Goal: Information Seeking & Learning: Learn about a topic

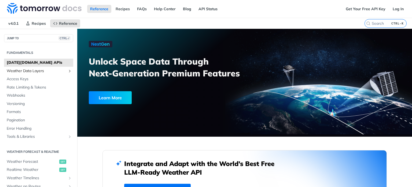
click at [56, 72] on span "Weather Data Layers" at bounding box center [37, 70] width 60 height 5
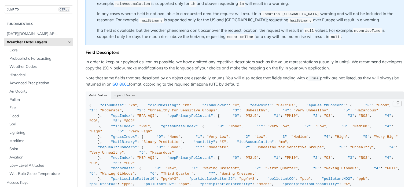
scroll to position [483, 0]
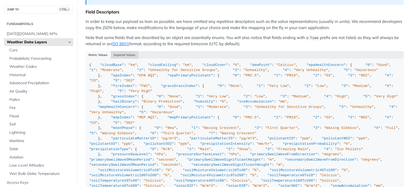
click at [118, 51] on button "Imperial Values" at bounding box center [125, 55] width 28 height 8
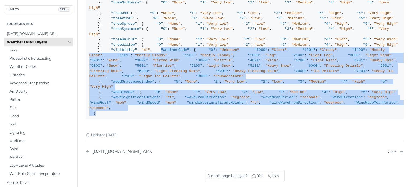
scroll to position [1602, 0]
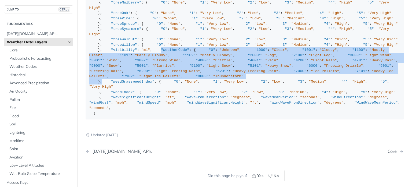
drag, startPoint x: 97, startPoint y: 41, endPoint x: 151, endPoint y: 12, distance: 61.1
copy div ""weatherCode" : { "0" : "Unknown" , "1000" : "Clear" , "1001" : "Cloudy" , "110…"
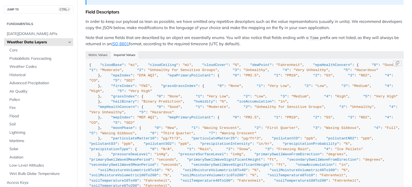
scroll to position [349, 0]
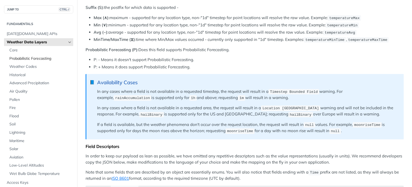
click at [27, 59] on span "Probabilistic Forecasting" at bounding box center [40, 58] width 63 height 5
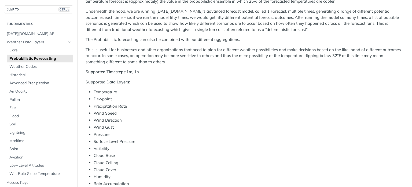
scroll to position [134, 0]
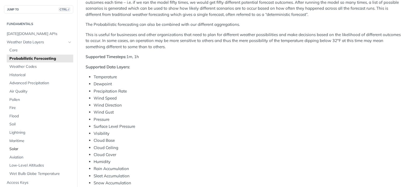
click at [14, 148] on span "Solar" at bounding box center [40, 148] width 63 height 5
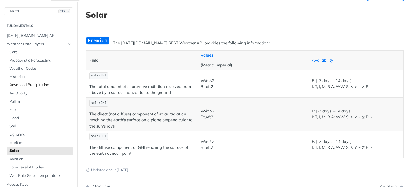
click at [21, 83] on span "Advanced Precipitation" at bounding box center [40, 84] width 63 height 5
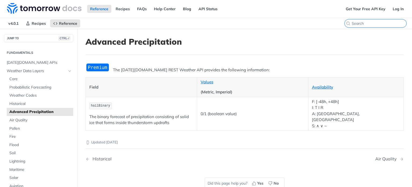
click at [379, 23] on input "CTRL-K" at bounding box center [379, 23] width 55 height 5
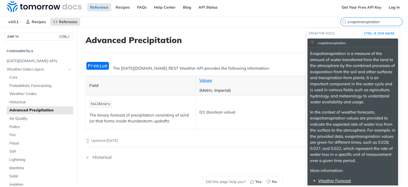
scroll to position [29, 0]
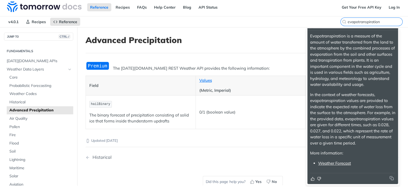
type input "evapotranspiration"
click at [340, 163] on link "Weather Forecast" at bounding box center [334, 162] width 33 height 5
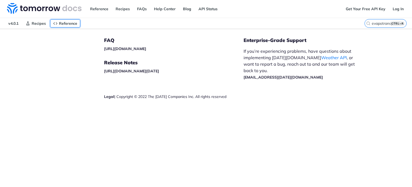
click at [62, 23] on span "Reference" at bounding box center [68, 23] width 18 height 5
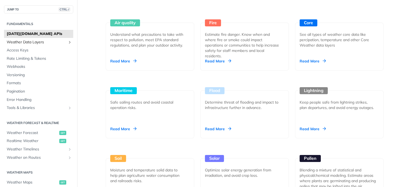
click at [32, 43] on span "Weather Data Layers" at bounding box center [37, 41] width 60 height 5
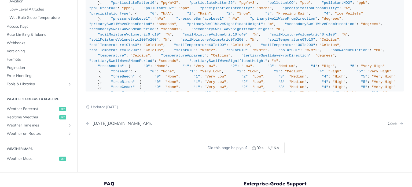
scroll to position [34, 0]
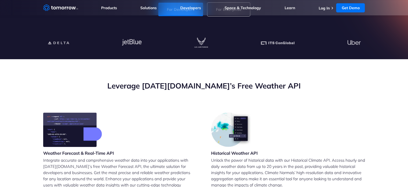
scroll to position [27, 0]
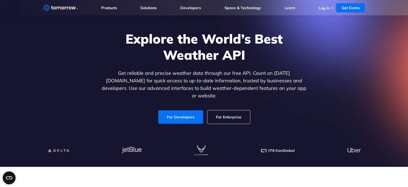
click at [376, 66] on section "Explore the World’s Best Weather API Get reliable and precise weather data thro…" at bounding box center [204, 75] width 408 height 183
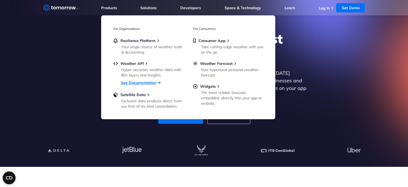
click at [144, 83] on link "See Documentation" at bounding box center [138, 82] width 35 height 5
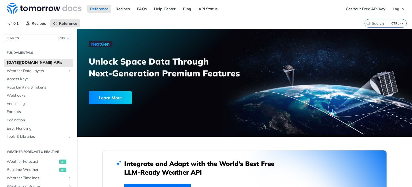
scroll to position [1042, 0]
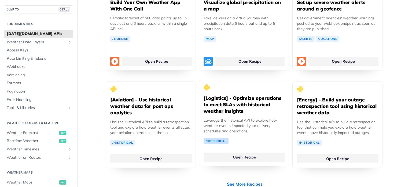
click at [212, 138] on link "/Historical" at bounding box center [216, 141] width 25 height 6
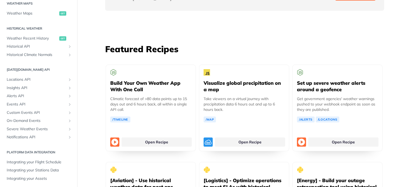
scroll to position [170, 0]
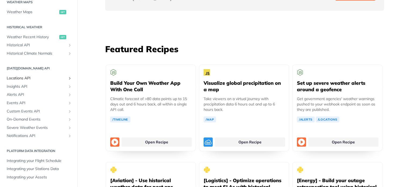
click at [20, 78] on span "Locations API" at bounding box center [37, 77] width 60 height 5
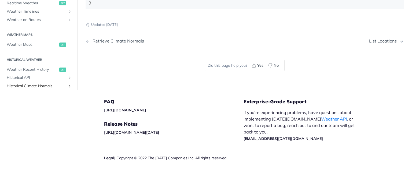
scroll to position [13, 0]
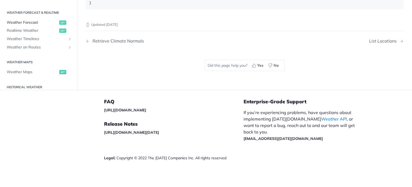
click at [28, 22] on span "Weather Forecast" at bounding box center [32, 22] width 51 height 5
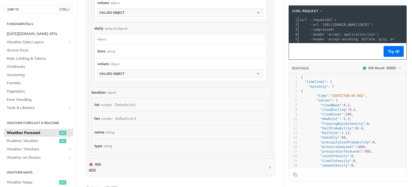
click at [30, 33] on span "Tomorrow.io APIs" at bounding box center [39, 33] width 65 height 5
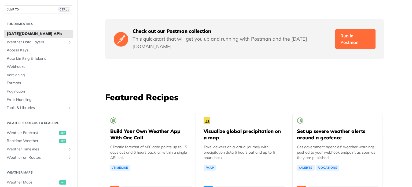
scroll to position [946, 0]
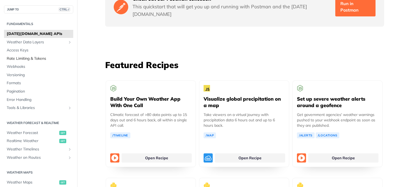
click at [23, 59] on span "Rate Limiting & Tokens" at bounding box center [39, 58] width 65 height 5
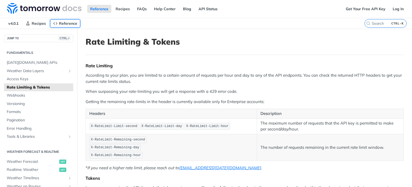
click at [59, 23] on span "Reference" at bounding box center [68, 23] width 18 height 5
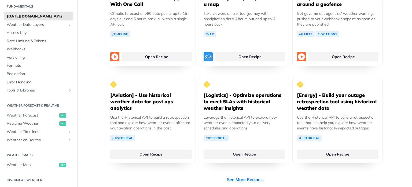
scroll to position [27, 0]
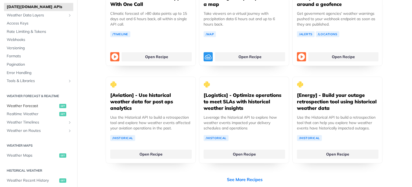
click at [21, 105] on span "Weather Forecast" at bounding box center [32, 105] width 51 height 5
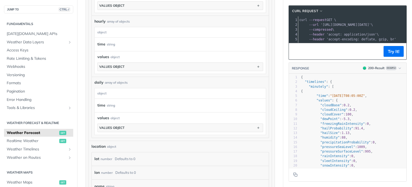
scroll to position [409, 0]
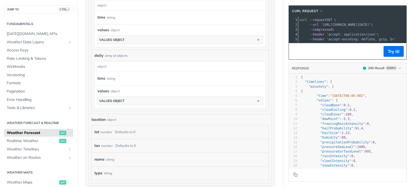
click at [336, 27] on span "'https://api.tomorrow.io/v4/weather/forecast?location=new%20york'" at bounding box center [346, 25] width 50 height 4
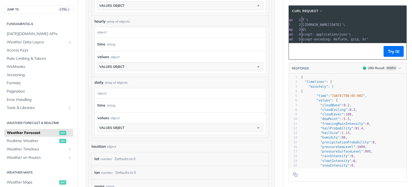
click at [379, 107] on pre ""cloudBase" : 0.2 ," at bounding box center [353, 105] width 107 height 5
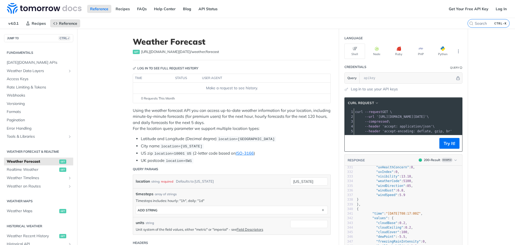
click at [384, 128] on span "'accept: application/json'" at bounding box center [407, 126] width 50 height 4
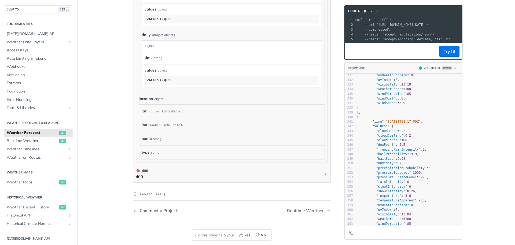
click at [28, 135] on span "Weather Forecast" at bounding box center [32, 132] width 51 height 5
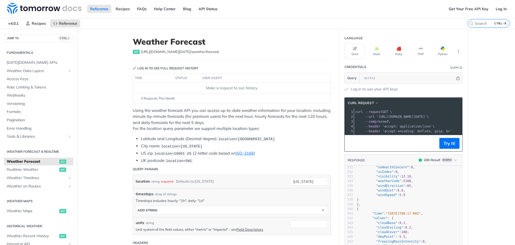
click at [145, 123] on p "Using the weather forecast API you can access up-to-date weather information fo…" at bounding box center [232, 119] width 198 height 24
click at [140, 7] on link "FAQs" at bounding box center [142, 9] width 16 height 8
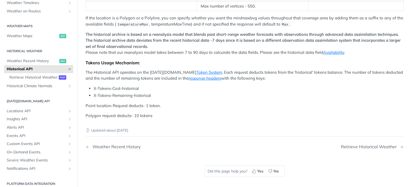
scroll to position [371, 0]
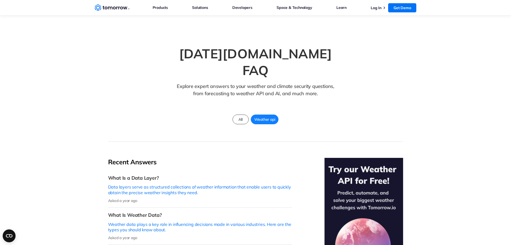
click at [464, 108] on section "[DATE][DOMAIN_NAME] FAQ Explore expert answers to your weather and climate secu…" at bounding box center [255, 79] width 511 height 126
click at [113, 10] on icon "Weather Intelligence Solutions" at bounding box center [112, 7] width 35 height 7
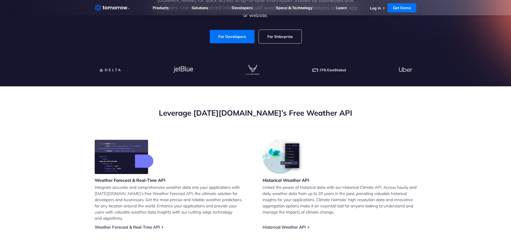
scroll to position [107, 0]
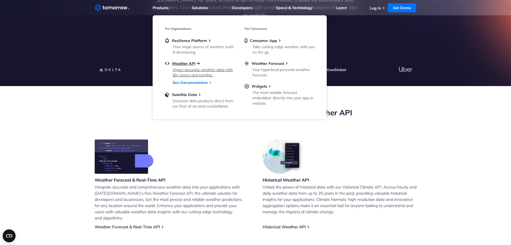
click at [186, 63] on span "Weather API" at bounding box center [183, 63] width 23 height 5
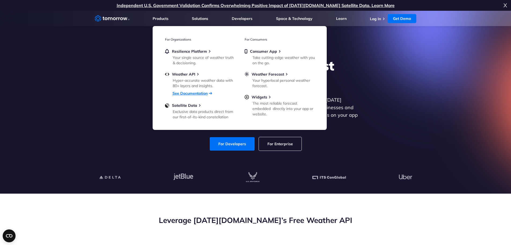
click at [183, 93] on link "See Documentation" at bounding box center [190, 93] width 35 height 5
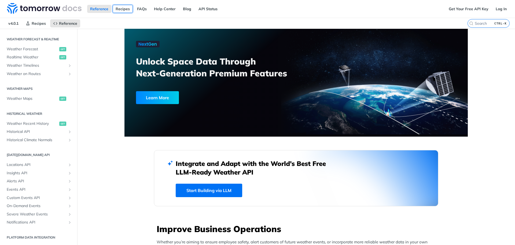
click at [120, 8] on link "Recipes" at bounding box center [123, 9] width 20 height 8
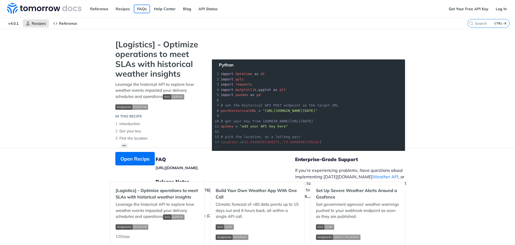
click at [141, 9] on link "FAQs" at bounding box center [142, 9] width 16 height 8
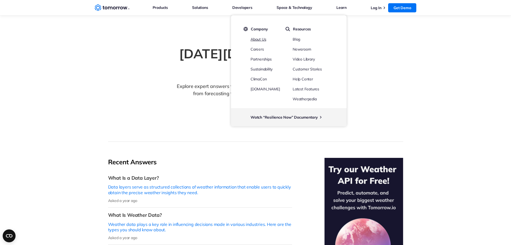
click at [261, 39] on link "About Us" at bounding box center [259, 39] width 16 height 5
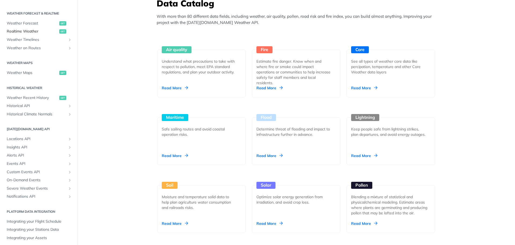
scroll to position [112, 0]
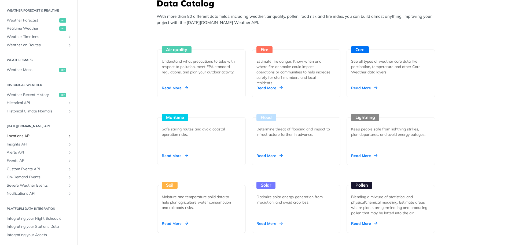
click at [22, 135] on span "Locations API" at bounding box center [37, 135] width 60 height 5
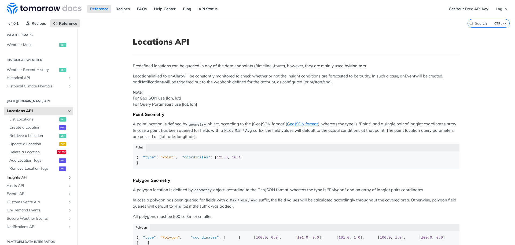
scroll to position [170, 0]
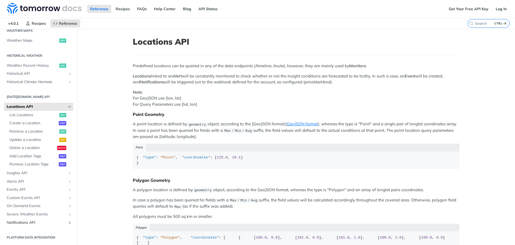
click at [25, 222] on span "Notifications API" at bounding box center [37, 222] width 60 height 5
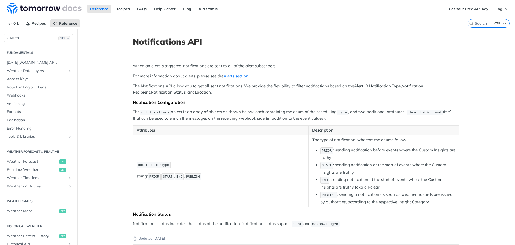
click at [198, 88] on p "The Notifications API allow you to get all sent notifications. We provide the f…" at bounding box center [296, 89] width 327 height 12
click at [17, 112] on span "Formats" at bounding box center [39, 111] width 65 height 5
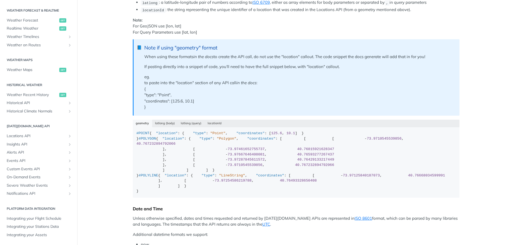
scroll to position [20, 0]
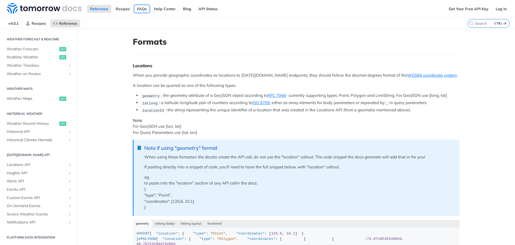
click at [137, 9] on link "FAQs" at bounding box center [142, 9] width 16 height 8
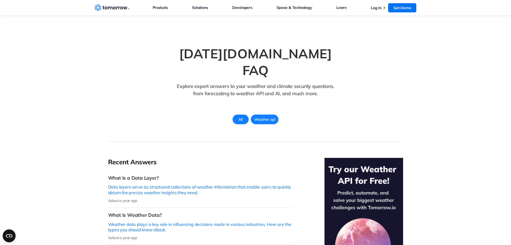
click at [238, 116] on span "All" at bounding box center [240, 119] width 10 height 7
click at [255, 116] on span "Weather api" at bounding box center [265, 119] width 26 height 7
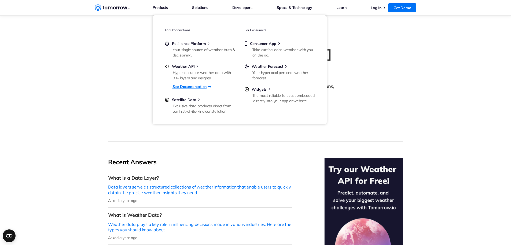
click at [187, 88] on link "See Documentation" at bounding box center [190, 86] width 34 height 7
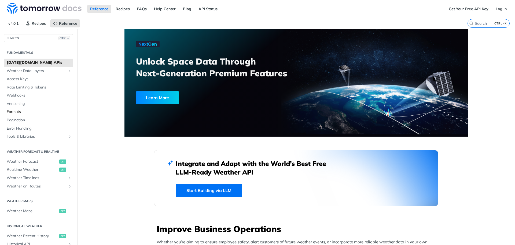
click at [16, 112] on span "Formats" at bounding box center [39, 111] width 65 height 5
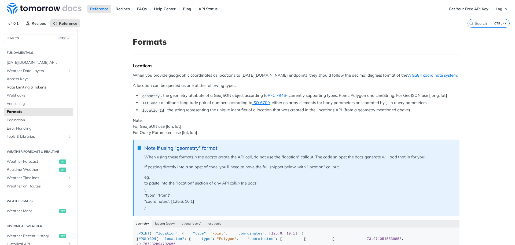
click at [24, 88] on span "Rate Limiting & Tokens" at bounding box center [39, 87] width 65 height 5
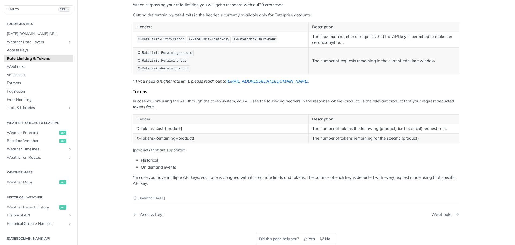
scroll to position [81, 0]
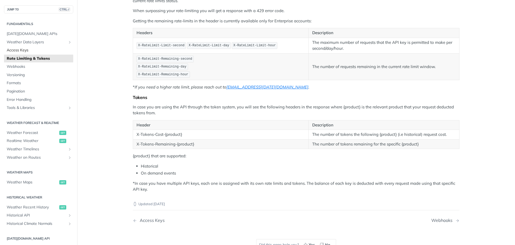
click at [22, 49] on span "Access Keys" at bounding box center [39, 50] width 65 height 5
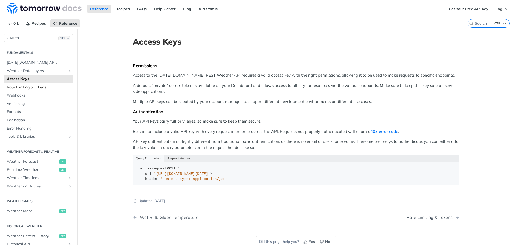
click at [38, 88] on span "Rate Limiting & Tokens" at bounding box center [39, 87] width 65 height 5
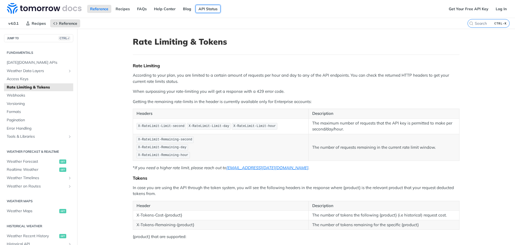
click at [209, 9] on link "API Status" at bounding box center [208, 9] width 25 height 8
